Goal: Transaction & Acquisition: Download file/media

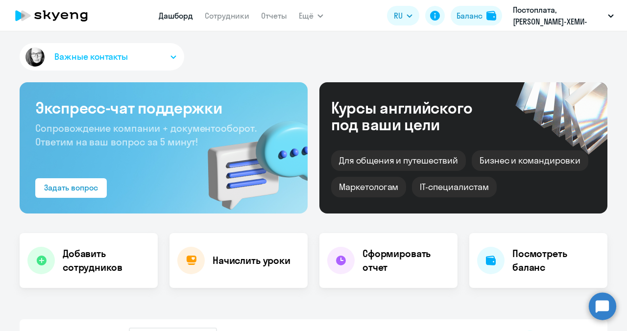
select select "30"
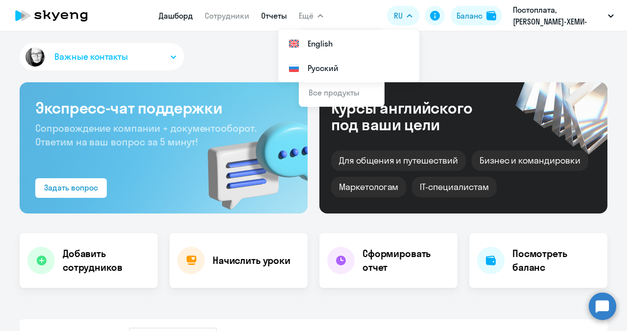
click at [273, 18] on link "Отчеты" at bounding box center [274, 16] width 26 height 10
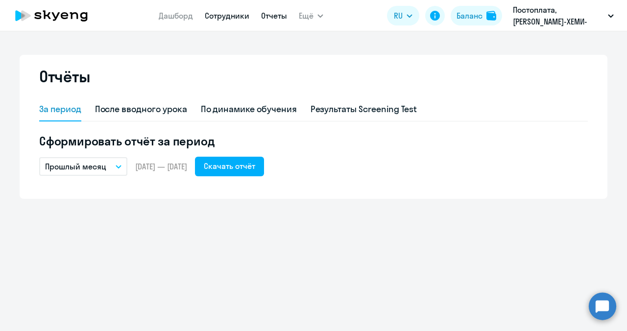
click at [237, 18] on link "Сотрудники" at bounding box center [227, 16] width 45 height 10
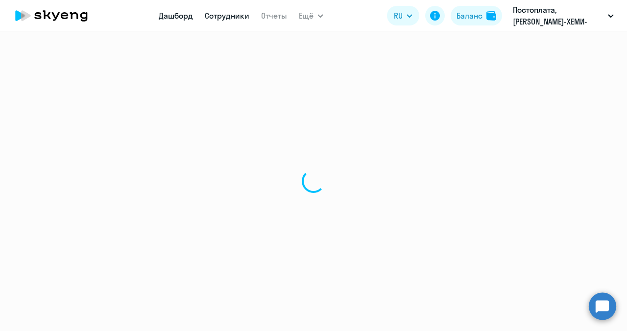
select select "30"
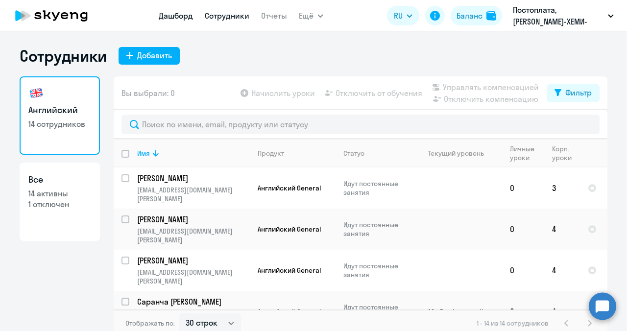
click at [178, 14] on link "Дашборд" at bounding box center [176, 16] width 34 height 10
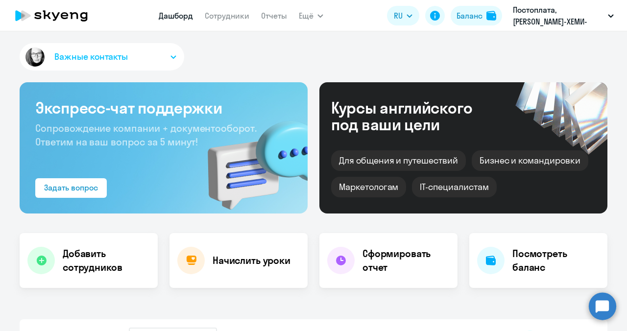
select select "30"
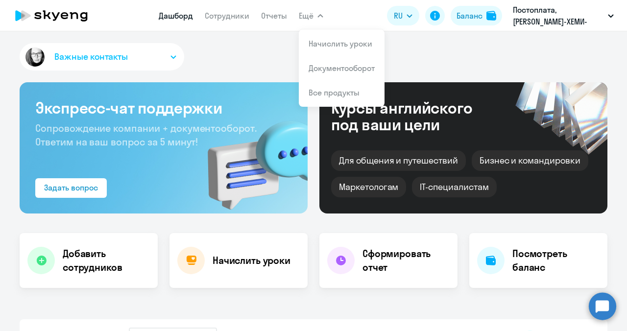
click at [304, 16] on span "Ещё" at bounding box center [306, 16] width 15 height 12
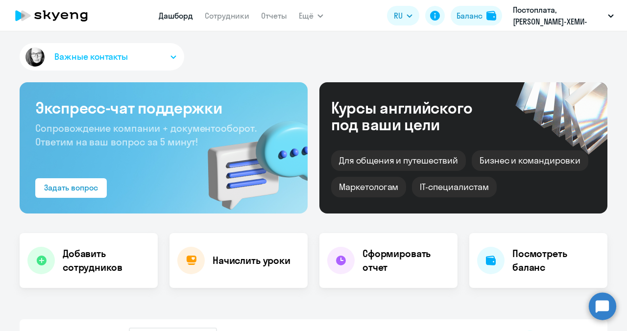
click at [304, 16] on span "Ещё" at bounding box center [306, 16] width 15 height 12
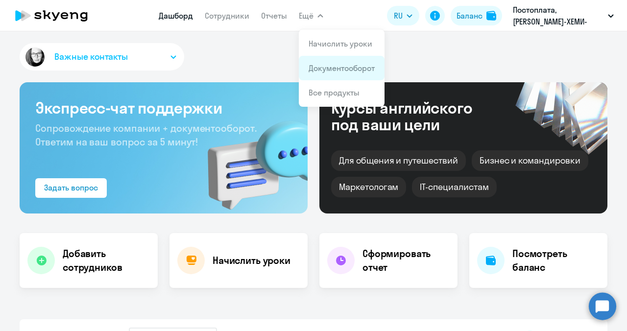
click at [319, 68] on link "Документооборот" at bounding box center [341, 68] width 66 height 10
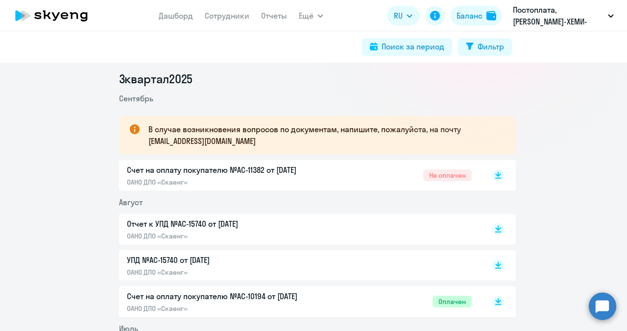
scroll to position [147, 0]
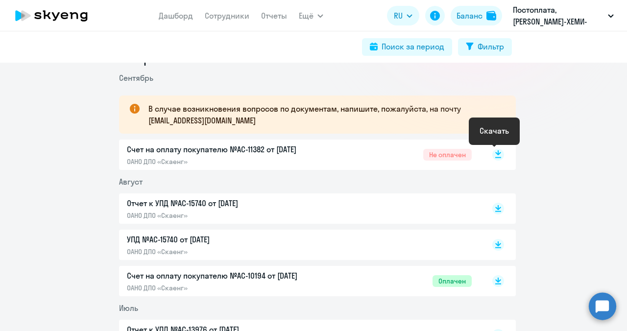
click at [496, 155] on rect at bounding box center [498, 155] width 12 height 12
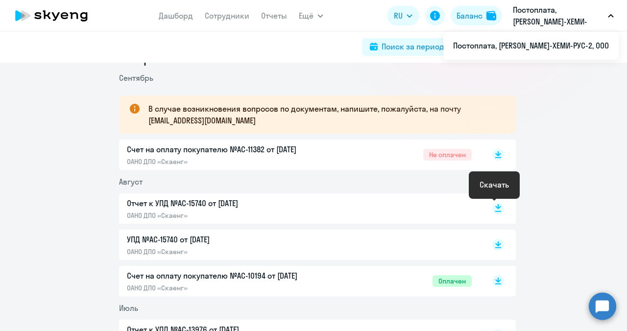
click at [496, 207] on rect at bounding box center [498, 209] width 12 height 12
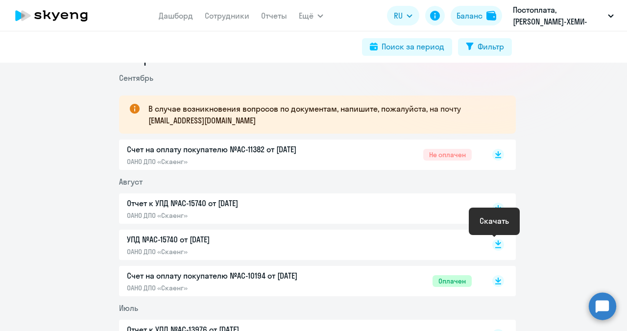
click at [492, 245] on rect at bounding box center [498, 245] width 12 height 12
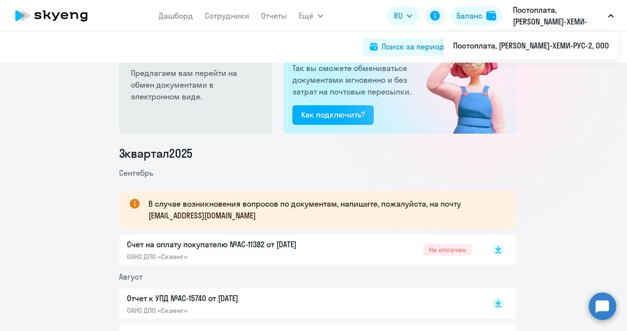
scroll to position [0, 0]
